Goal: Find contact information: Obtain details needed to contact an individual or organization

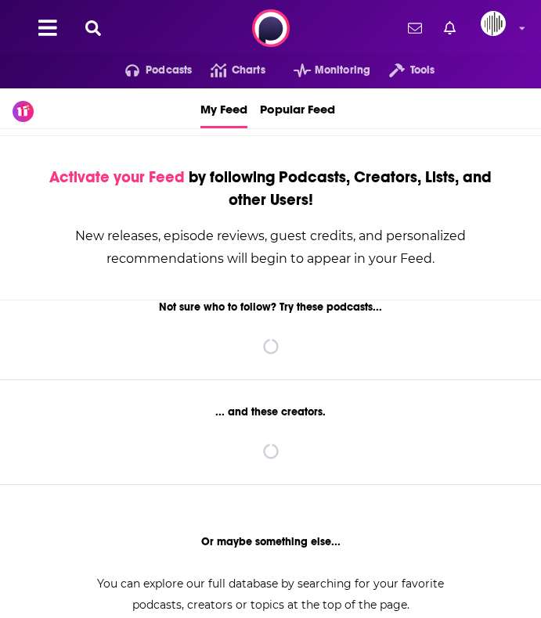
click at [93, 31] on icon at bounding box center [93, 28] width 16 height 16
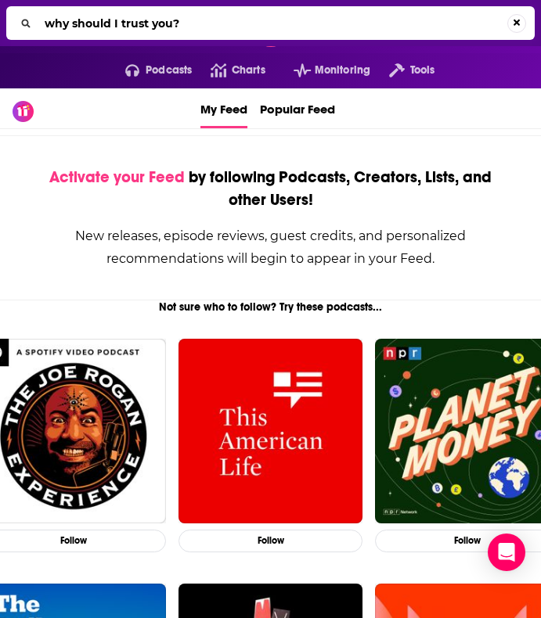
type input "why should I trust you?"
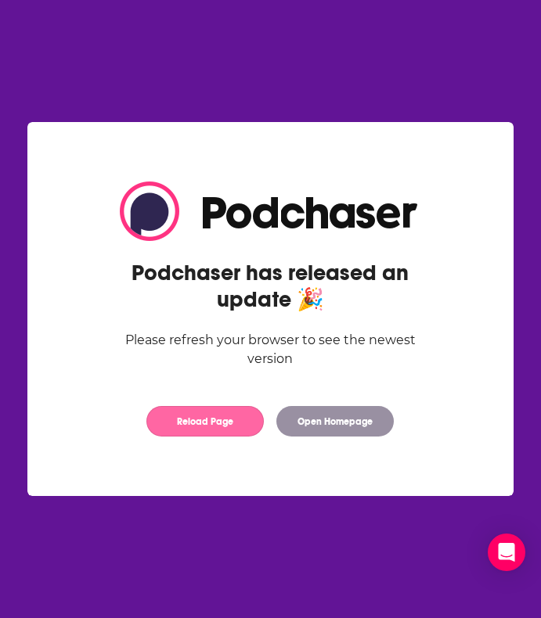
click at [250, 423] on button "Reload Page" at bounding box center [204, 421] width 117 height 31
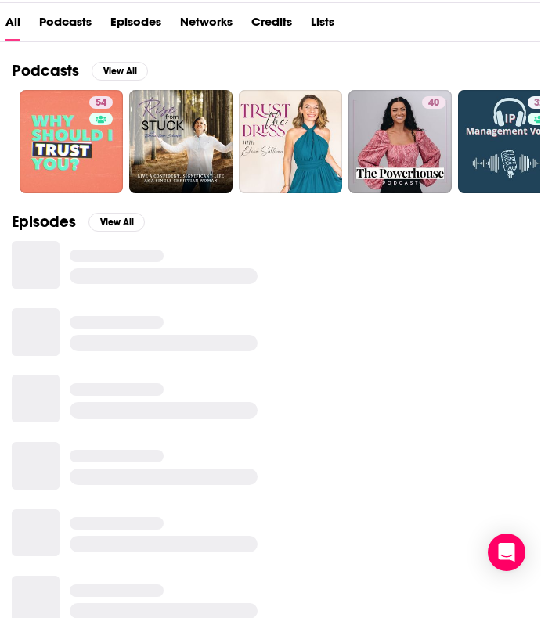
scroll to position [160, 1]
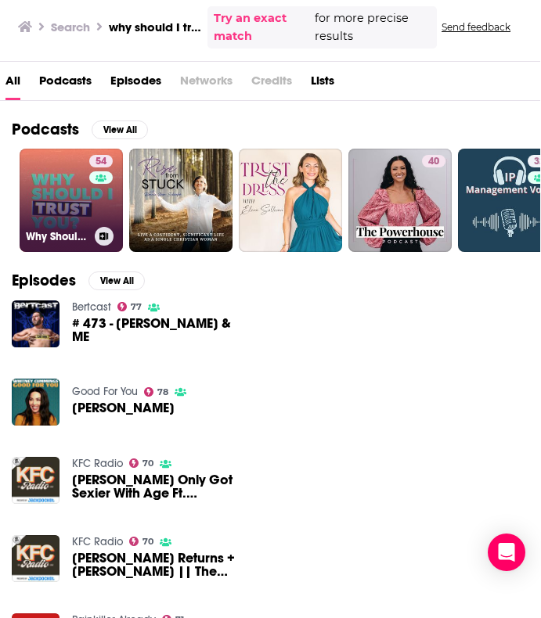
click at [89, 186] on div "54" at bounding box center [102, 191] width 27 height 72
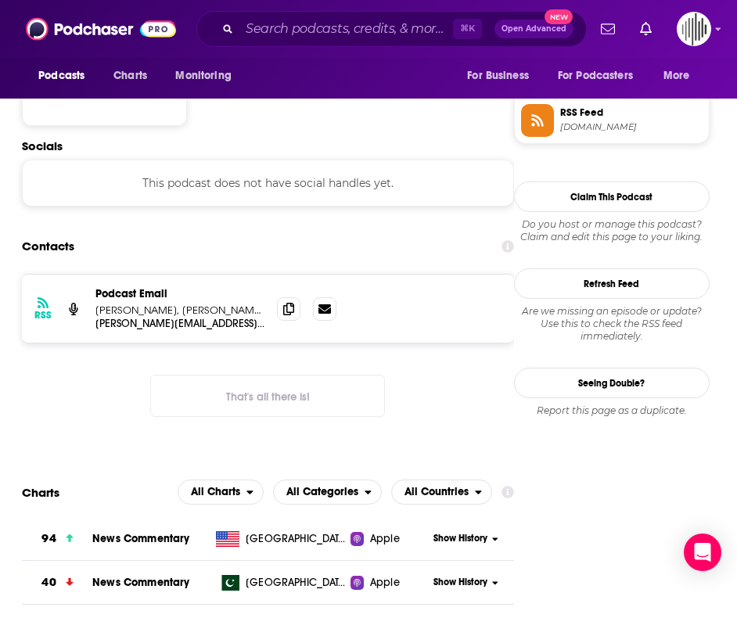
scroll to position [1296, 23]
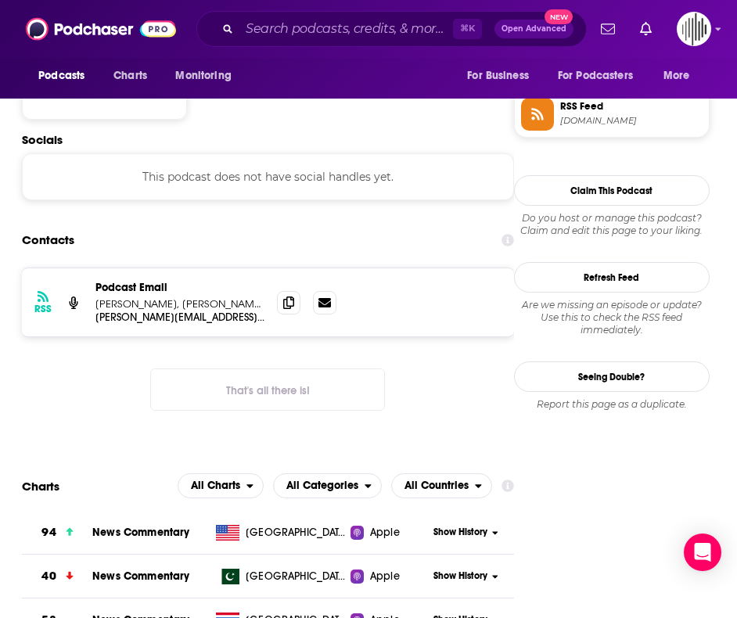
click at [386, 269] on div "RSS Podcast Email [PERSON_NAME], [PERSON_NAME], [PERSON_NAME] Bartlett [EMAIL_A…" at bounding box center [268, 303] width 492 height 68
click at [143, 311] on p "[PERSON_NAME][EMAIL_ADDRESS][PERSON_NAME][DOMAIN_NAME]" at bounding box center [180, 317] width 169 height 13
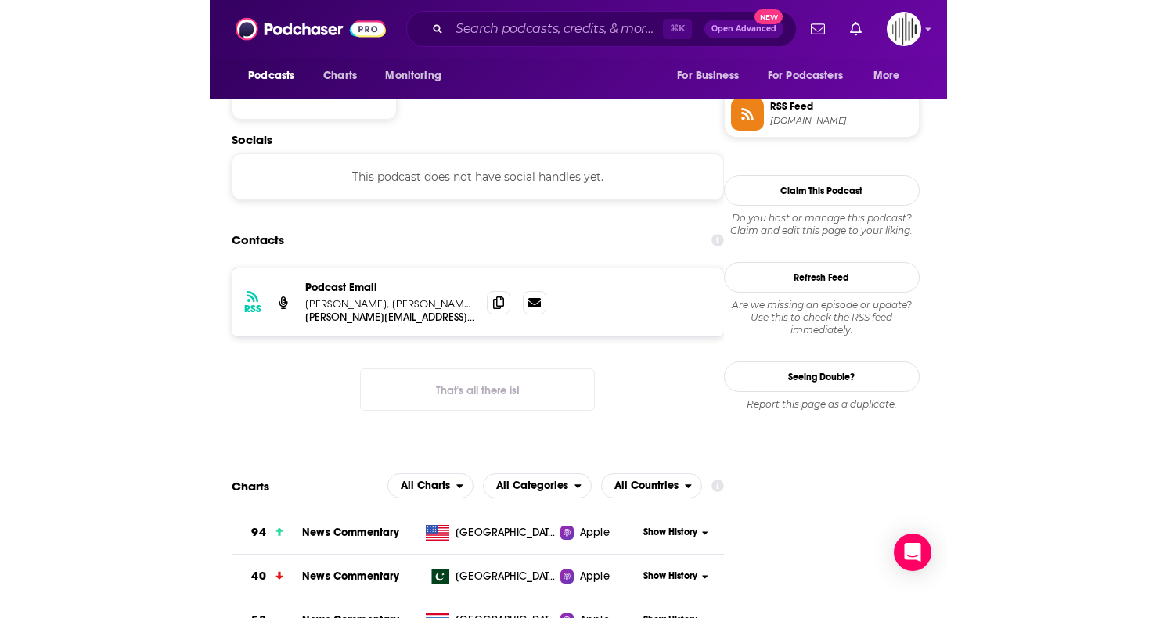
scroll to position [1296, 0]
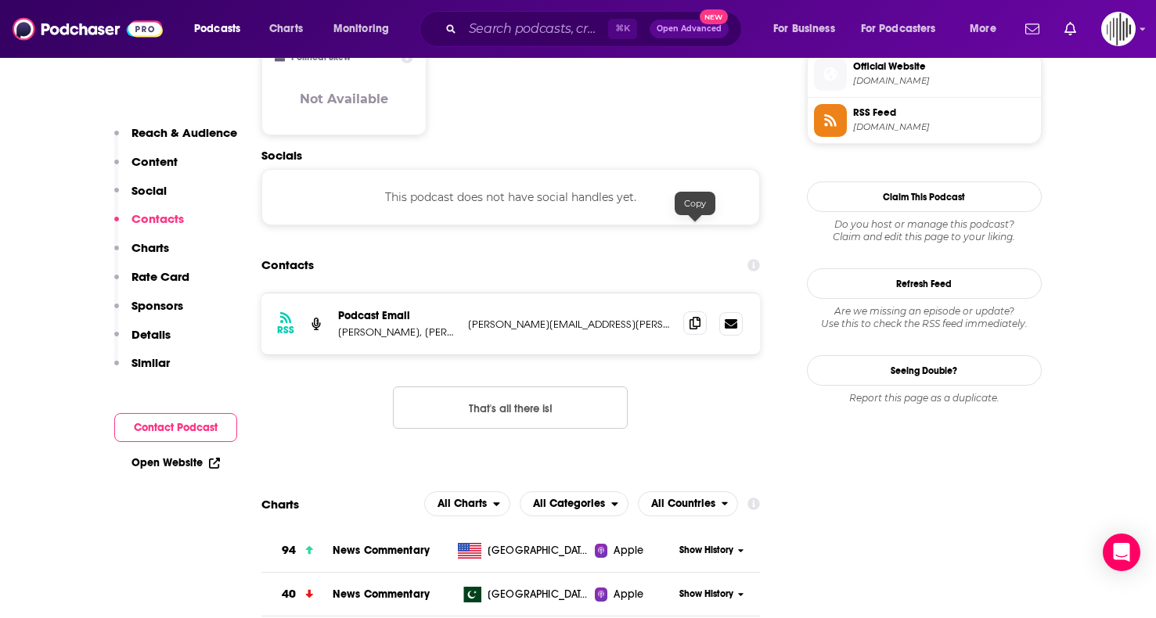
click at [540, 317] on icon at bounding box center [695, 323] width 11 height 13
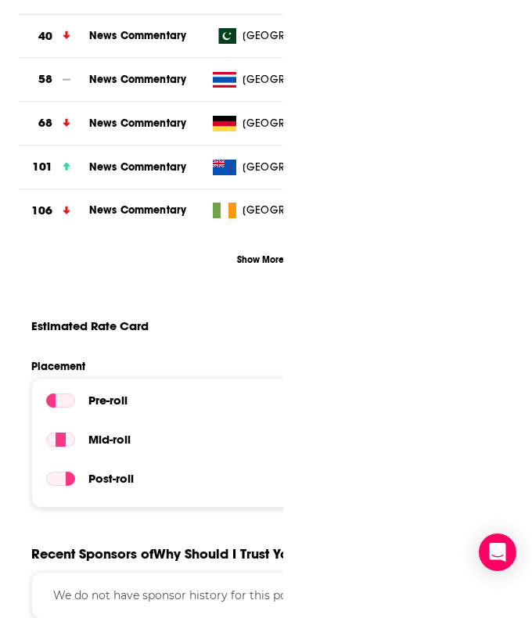
scroll to position [2095, 0]
